Goal: Find specific page/section

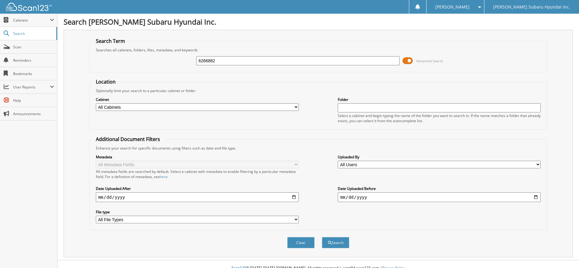
type input "6266882"
click at [322, 237] on button "Search" at bounding box center [335, 242] width 27 height 11
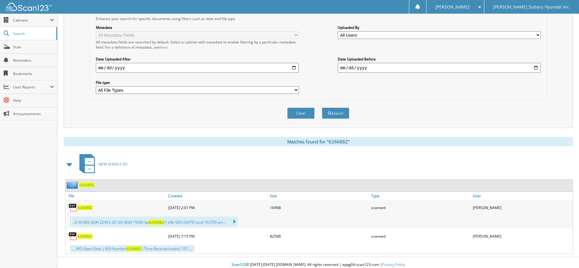
scroll to position [134, 0]
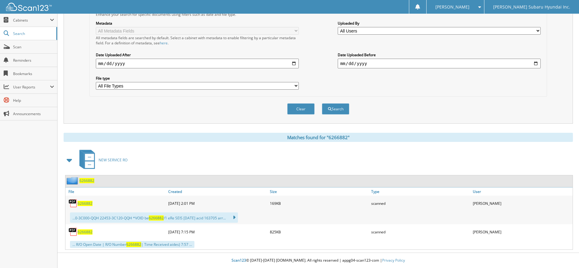
click at [87, 231] on span "6266882" at bounding box center [85, 232] width 15 height 5
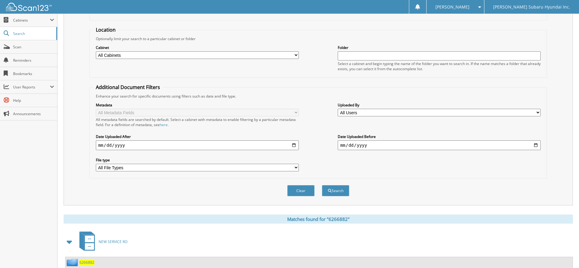
scroll to position [0, 0]
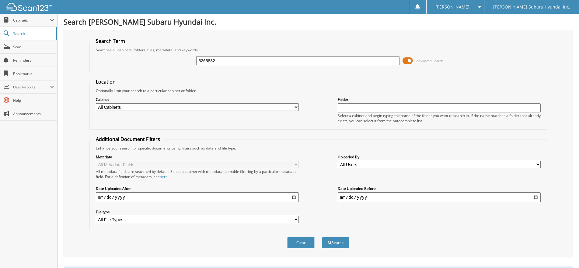
drag, startPoint x: 225, startPoint y: 63, endPoint x: 173, endPoint y: 66, distance: 52.4
click at [174, 66] on div "6266882 Advanced Search" at bounding box center [318, 61] width 451 height 16
type input "6267645"
click at [322, 237] on button "Search" at bounding box center [335, 242] width 27 height 11
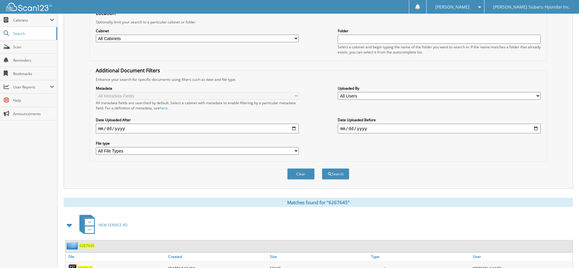
scroll to position [109, 0]
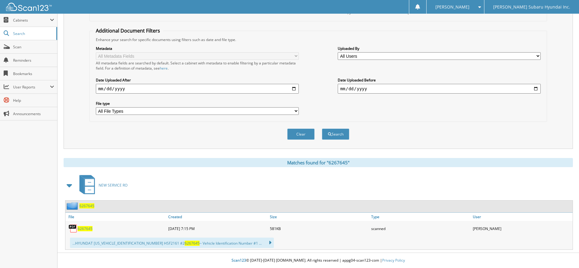
click at [79, 229] on span "6267645" at bounding box center [85, 228] width 15 height 5
